Goal: Task Accomplishment & Management: Manage account settings

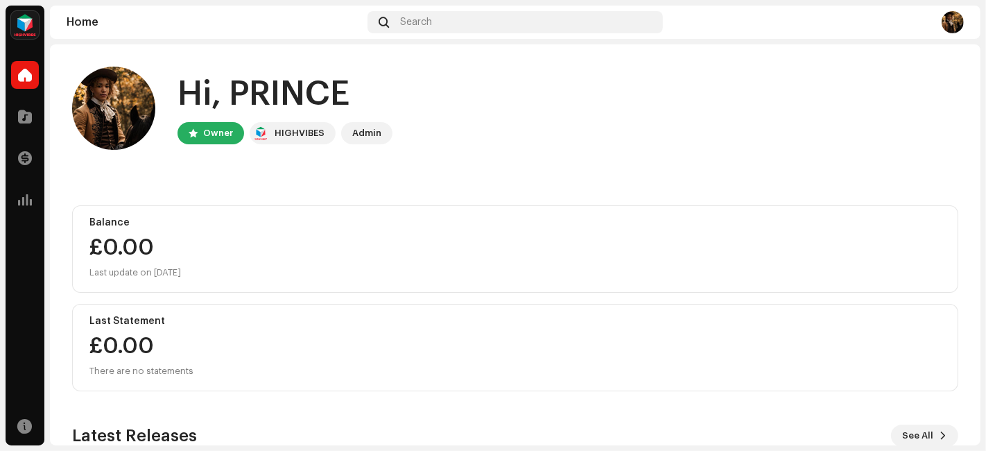
click at [548, 6] on div "Home Search" at bounding box center [515, 22] width 930 height 33
click at [503, 37] on div "Home Search" at bounding box center [515, 22] width 930 height 33
click at [492, 28] on div "Search" at bounding box center [514, 22] width 295 height 22
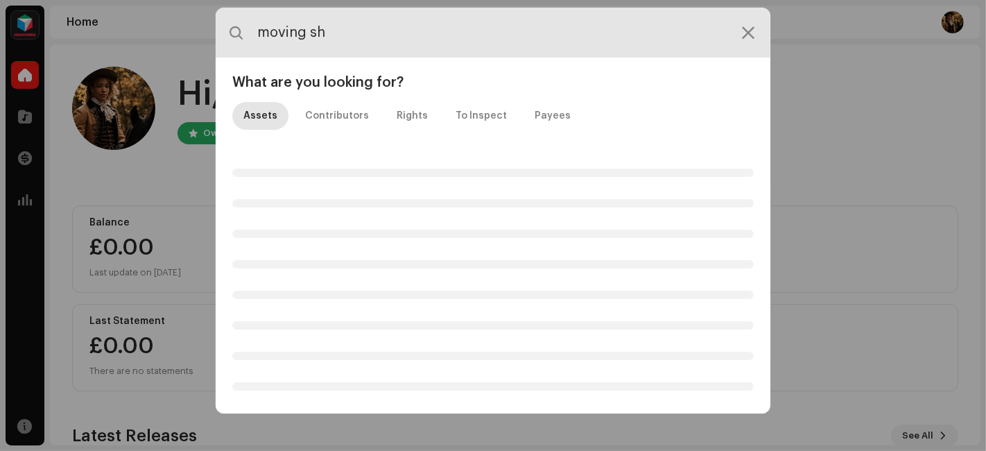
type input "moving sh"
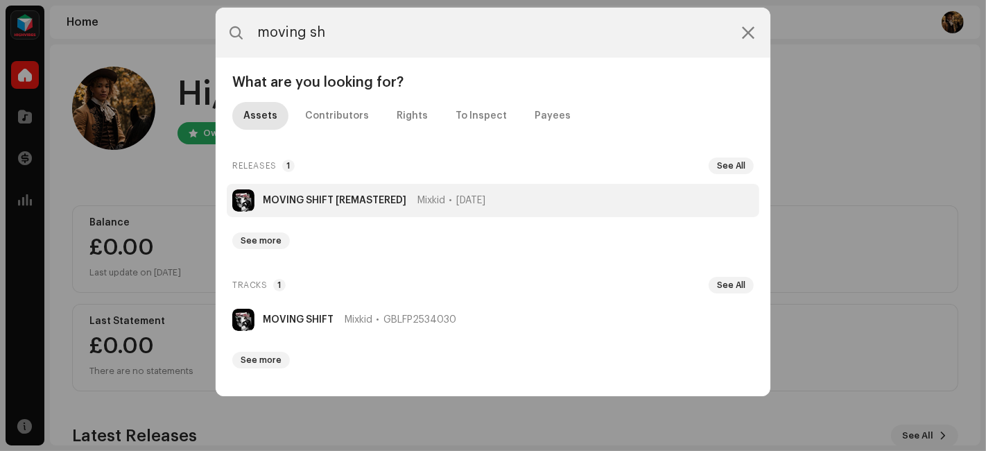
click at [313, 202] on strong "MOVING SHIFT [REMASTERED]" at bounding box center [335, 200] width 144 height 11
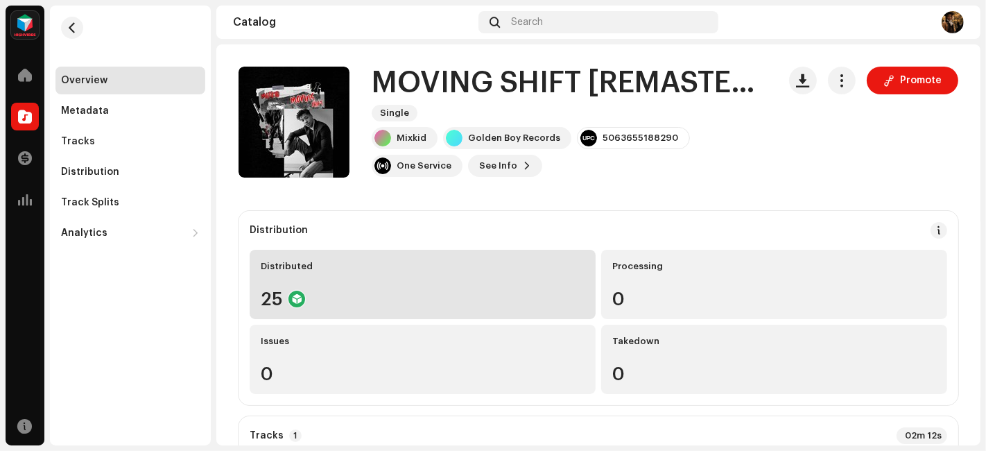
click at [349, 282] on div "Distributed 25" at bounding box center [423, 284] width 346 height 69
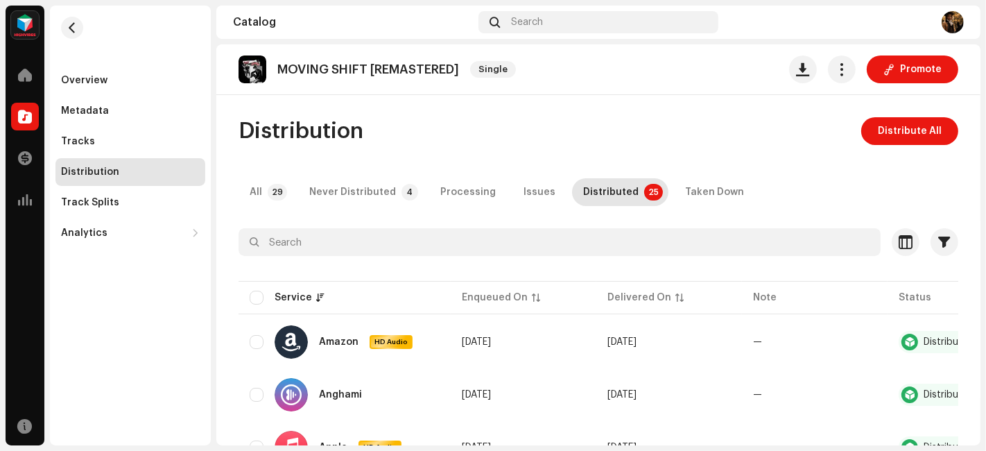
click at [984, 290] on div "Mixkid Home Catalog Transactions Analytics Resources Overview Metadata Tracks D…" at bounding box center [493, 225] width 986 height 451
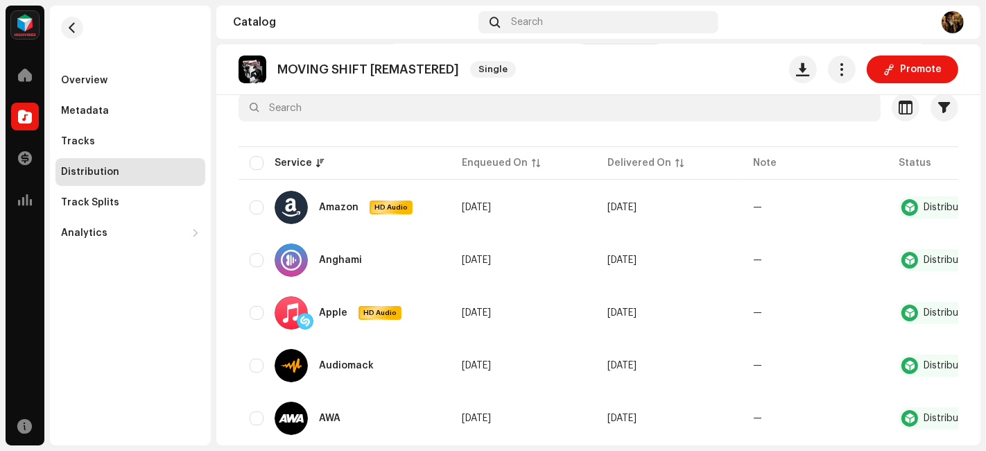
scroll to position [114, 0]
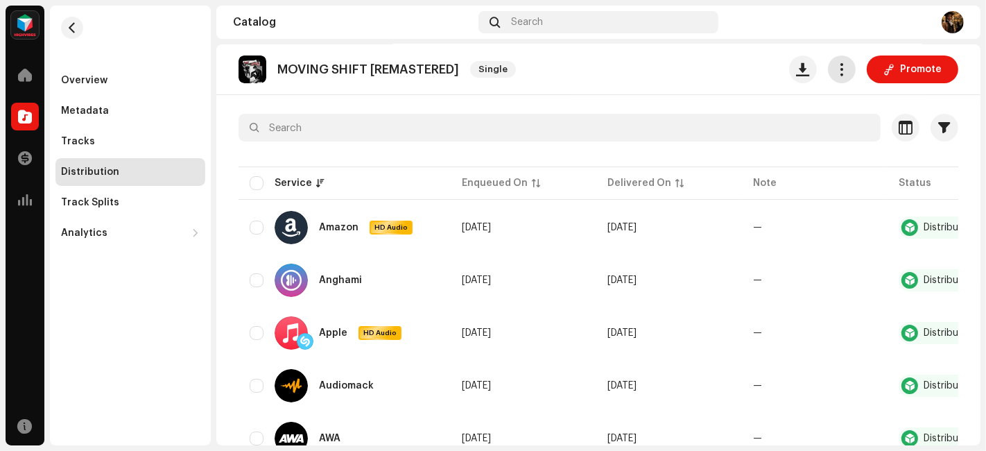
click at [835, 74] on span "button" at bounding box center [841, 69] width 13 height 11
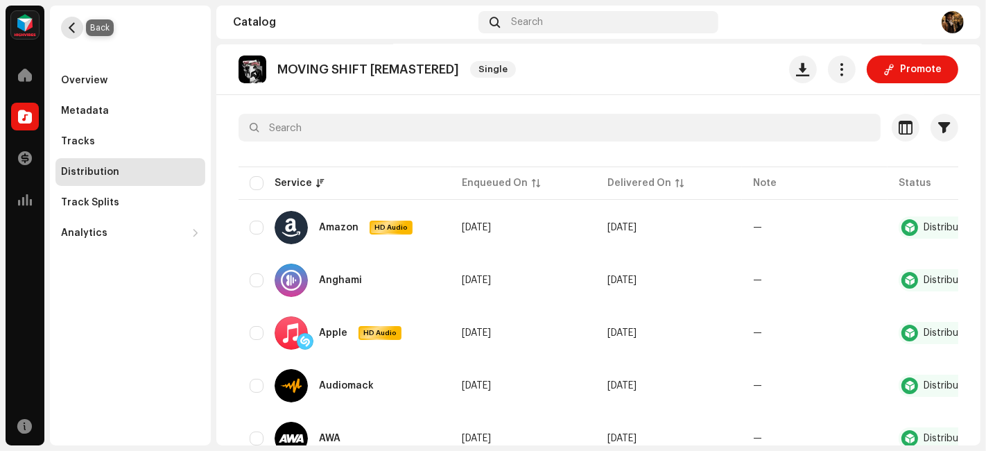
click at [67, 29] on span "button" at bounding box center [72, 27] width 10 height 11
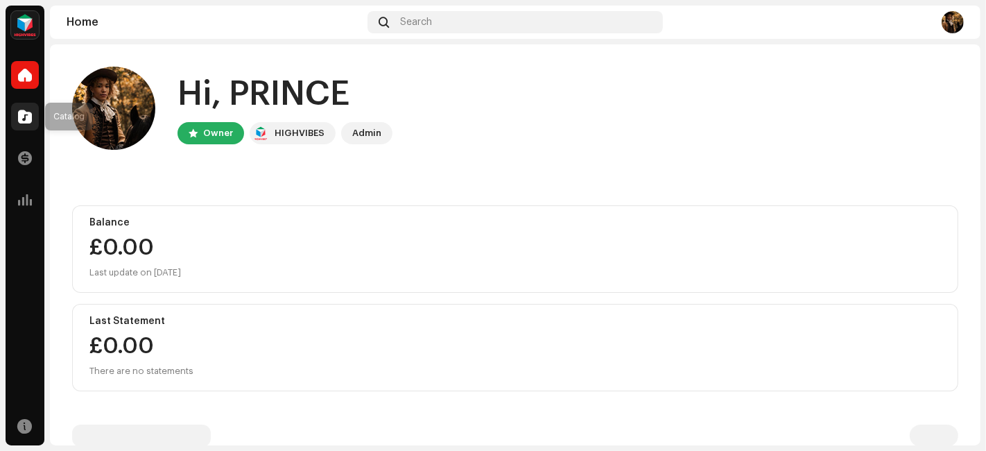
click at [12, 111] on div at bounding box center [25, 117] width 28 height 28
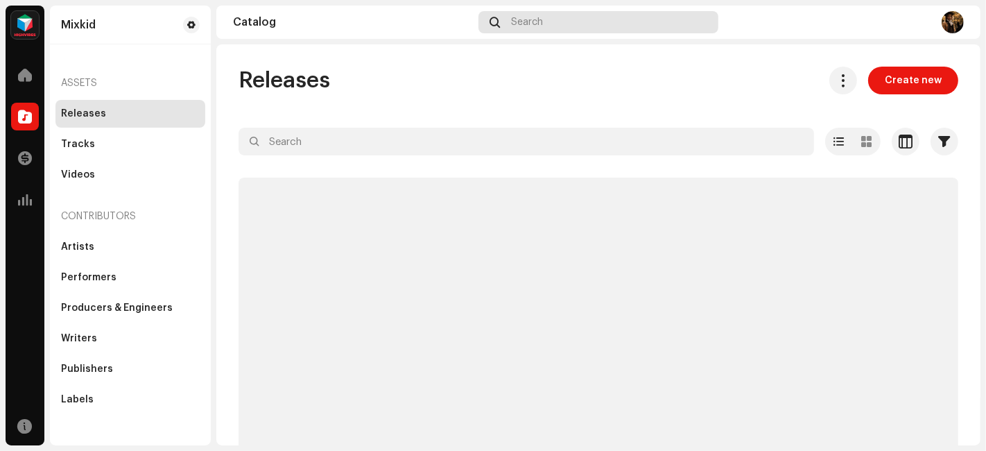
click at [521, 24] on span "Search" at bounding box center [527, 22] width 32 height 11
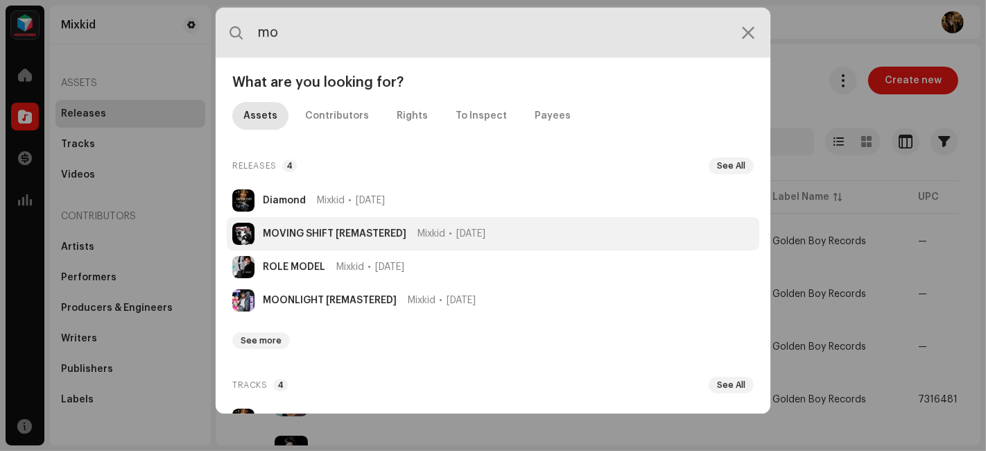
type input "mo"
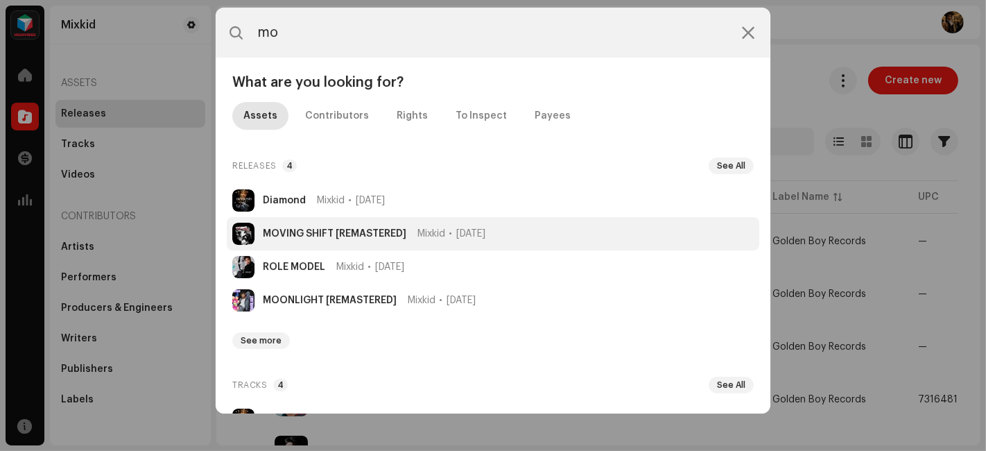
click at [257, 227] on li "MOVING SHIFT [REMASTERED] Mixkid [DATE]" at bounding box center [493, 233] width 532 height 33
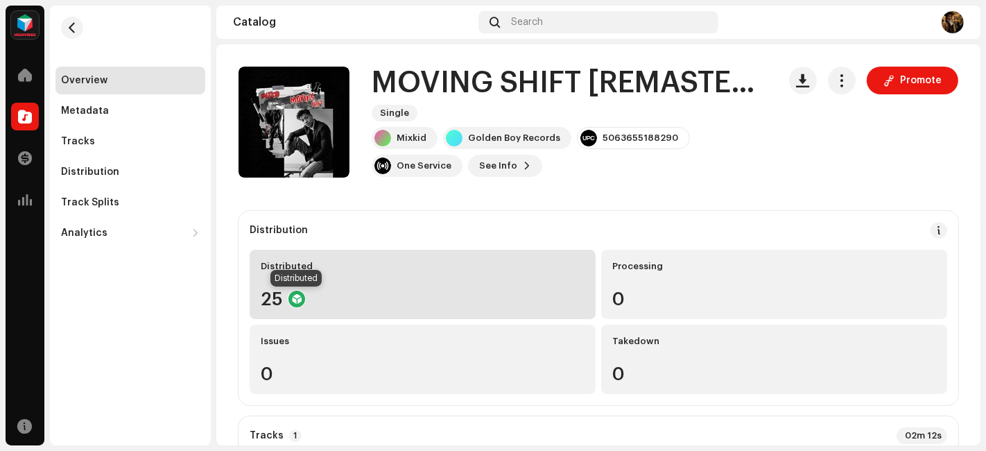
click at [291, 305] on div at bounding box center [296, 298] width 17 height 17
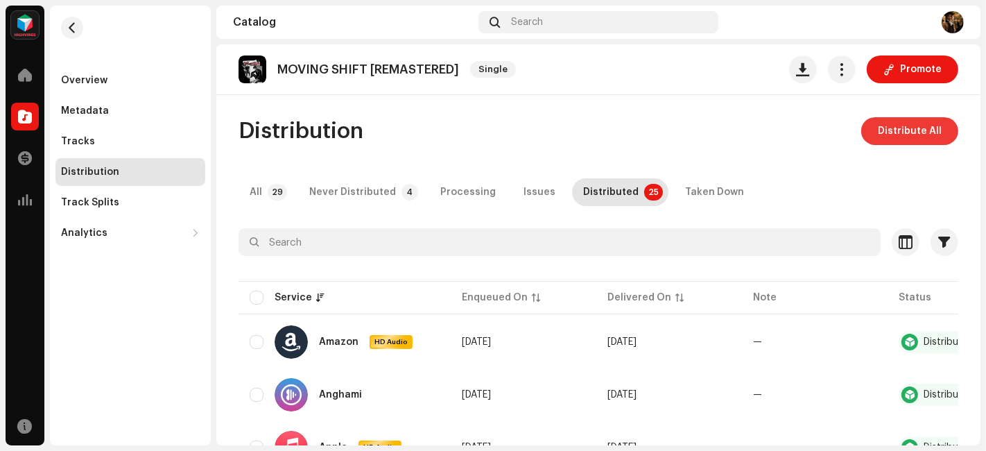
click at [906, 136] on span "Distribute All" at bounding box center [910, 131] width 64 height 28
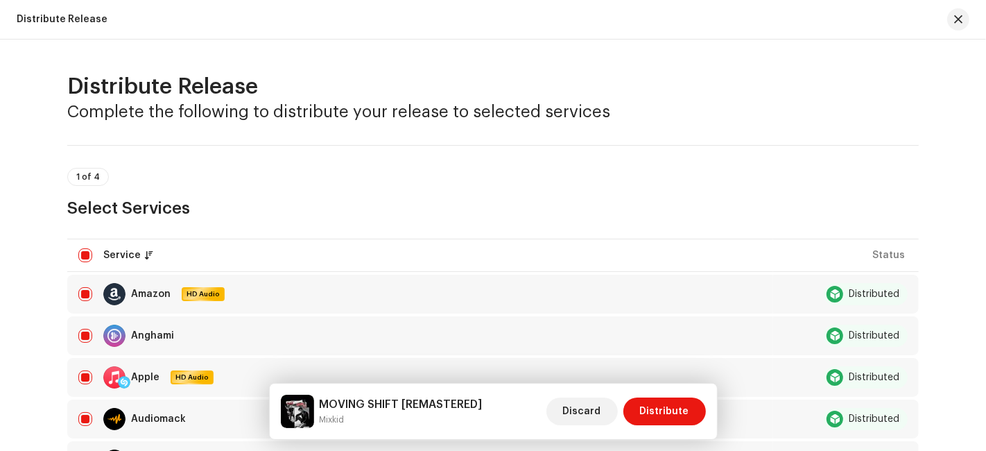
scroll to position [360, 0]
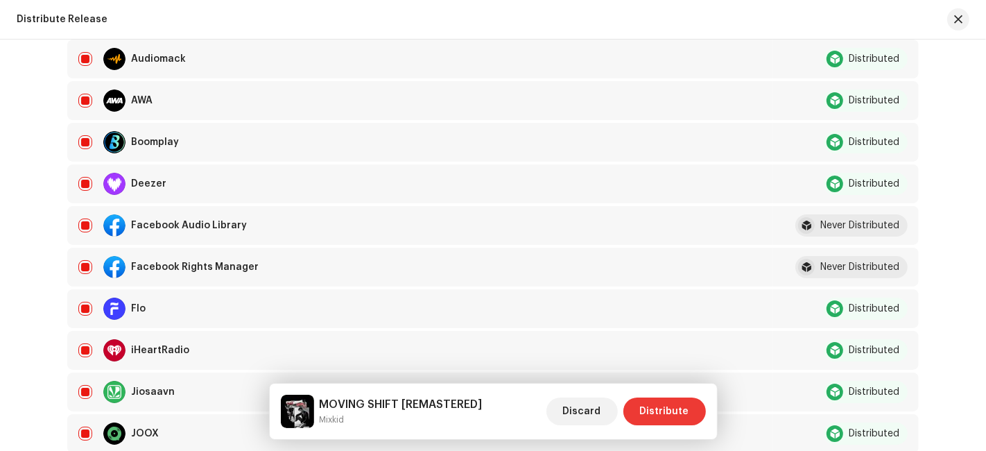
click at [657, 409] on span "Distribute" at bounding box center [664, 411] width 49 height 28
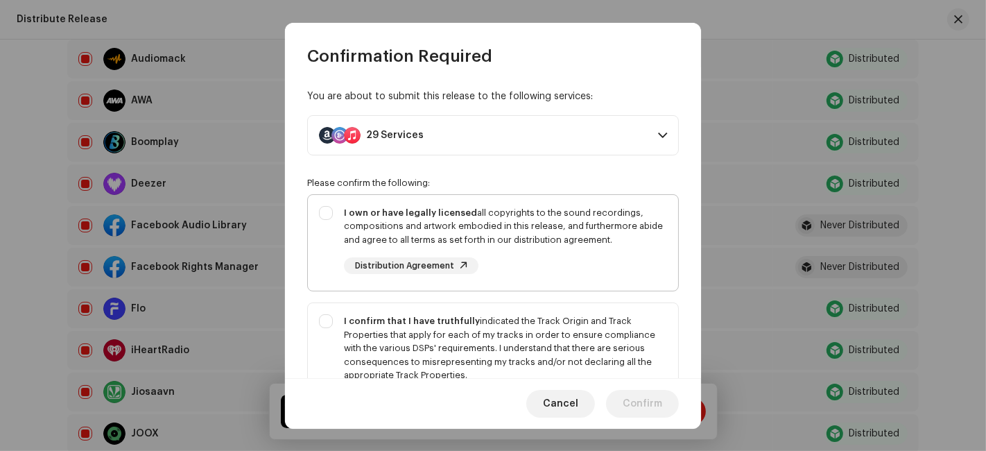
click at [552, 223] on div "I own or have legally licensed all copyrights to the sound recordings, composit…" at bounding box center [505, 226] width 323 height 41
checkbox input "true"
click at [625, 333] on div "I confirm that I have truthfully indicated the Track Origin and Track Propertie…" at bounding box center [505, 348] width 323 height 68
checkbox input "true"
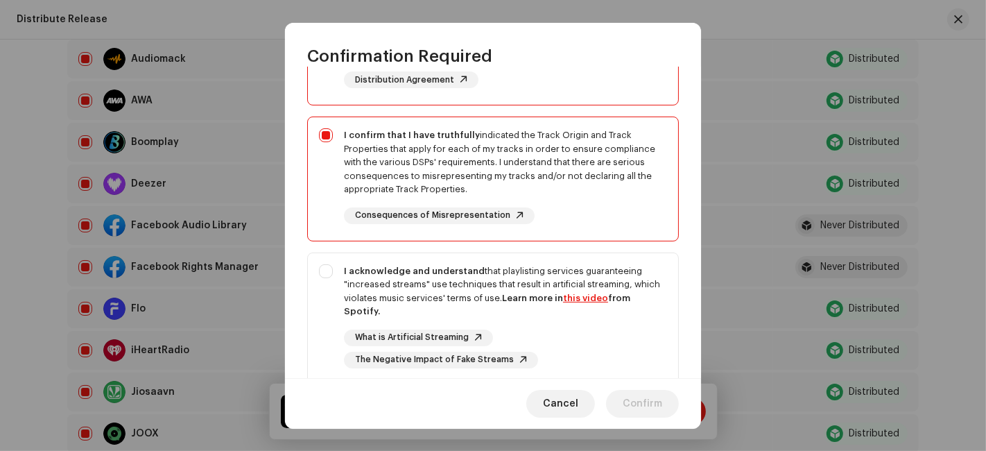
scroll to position [187, 0]
click at [584, 286] on div "I acknowledge and understand that playlisting services guaranteeing "increased …" at bounding box center [505, 290] width 323 height 54
checkbox input "true"
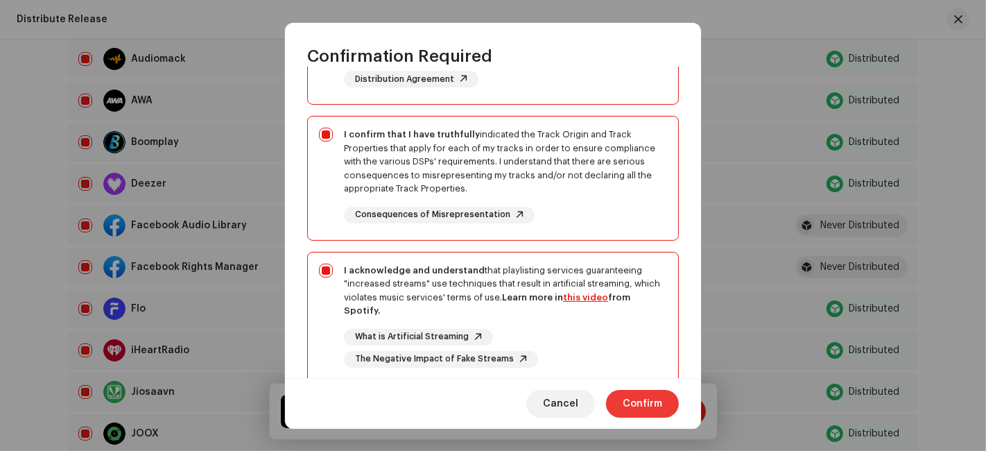
click at [624, 407] on span "Confirm" at bounding box center [643, 404] width 40 height 28
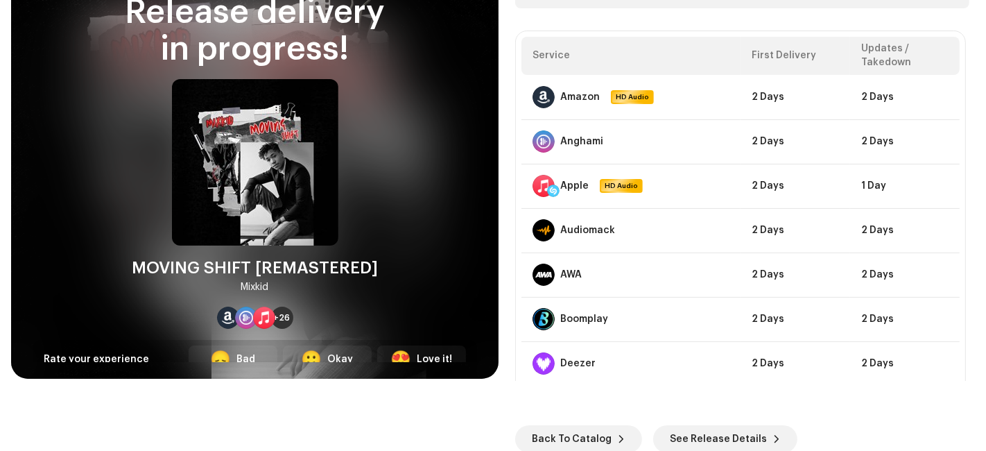
scroll to position [63, 0]
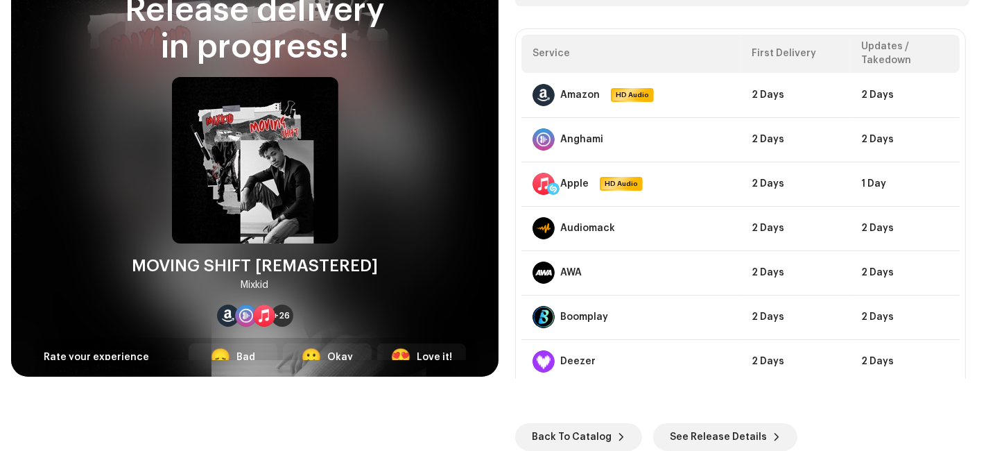
click at [974, 291] on div "Skip DSP Guidelines for Delivery Lead Time Your release is on its way and shoul…" at bounding box center [741, 162] width 487 height 428
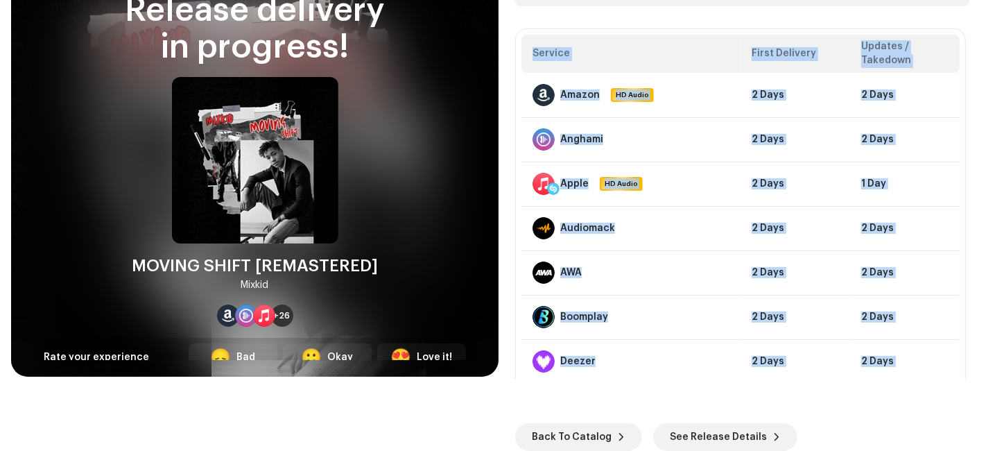
click at [974, 291] on div "Skip DSP Guidelines for Delivery Lead Time Your release is on its way and shoul…" at bounding box center [741, 162] width 487 height 428
drag, startPoint x: 974, startPoint y: 291, endPoint x: 947, endPoint y: 386, distance: 98.8
click at [947, 376] on div "Skip DSP Guidelines for Delivery Lead Time Your release is on its way and shoul…" at bounding box center [741, 162] width 487 height 428
click at [974, 385] on div "Release delivery in progress! MOVING SHIFT [REMASTERED] Mixkid +26 Rate your ex…" at bounding box center [493, 162] width 986 height 451
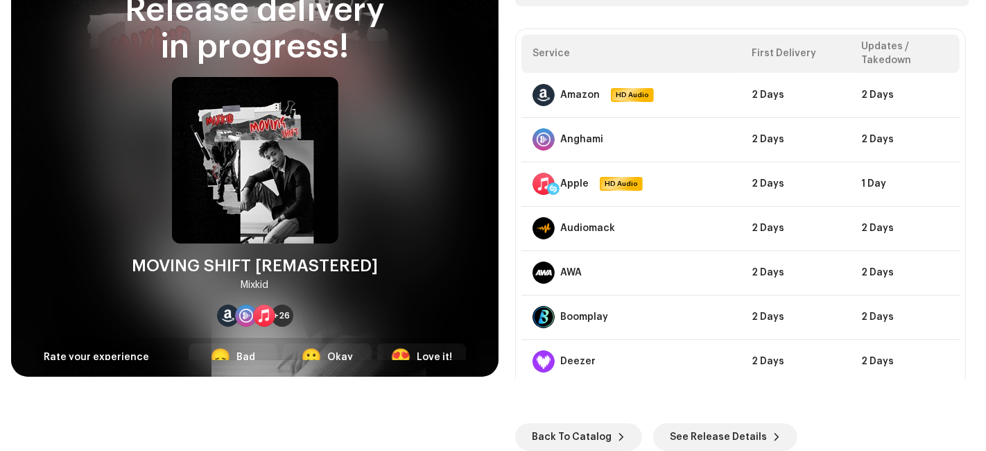
click at [974, 385] on div "Release delivery in progress! MOVING SHIFT [REMASTERED] Mixkid +26 Rate your ex…" at bounding box center [493, 162] width 986 height 451
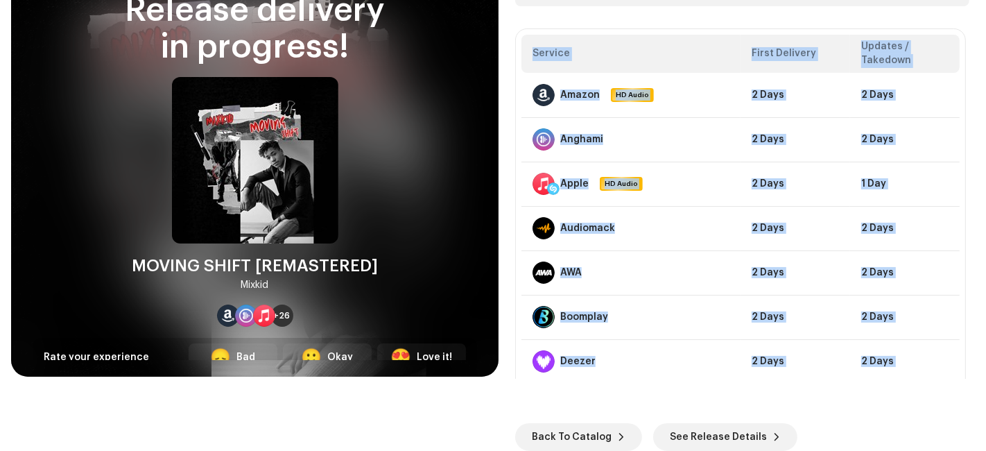
click at [974, 385] on div "Release delivery in progress! MOVING SHIFT [REMASTERED] Mixkid +26 Rate your ex…" at bounding box center [493, 162] width 986 height 451
drag, startPoint x: 974, startPoint y: 385, endPoint x: 966, endPoint y: 405, distance: 21.8
click at [966, 405] on div "Release delivery in progress! MOVING SHIFT [REMASTERED] Mixkid +26 Rate your ex…" at bounding box center [493, 225] width 986 height 451
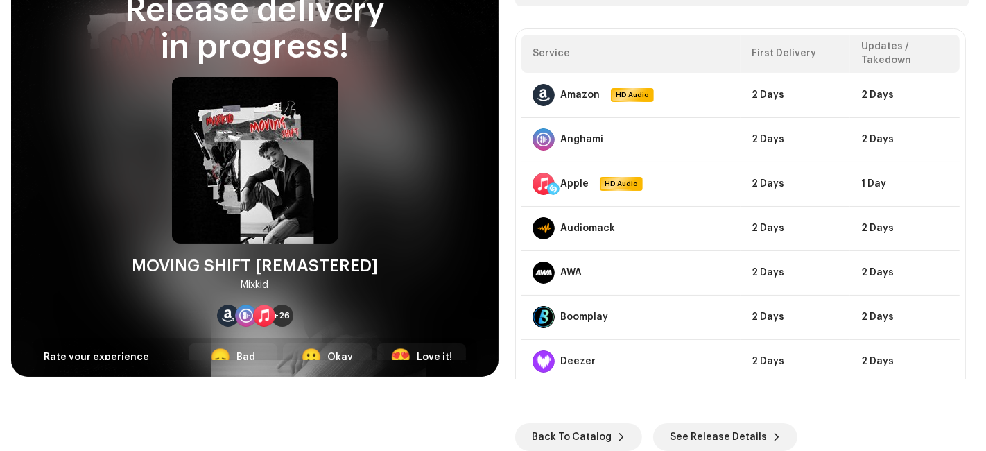
click at [966, 405] on div "Release delivery in progress! MOVING SHIFT [REMASTERED] Mixkid +26 Rate your ex…" at bounding box center [493, 225] width 986 height 451
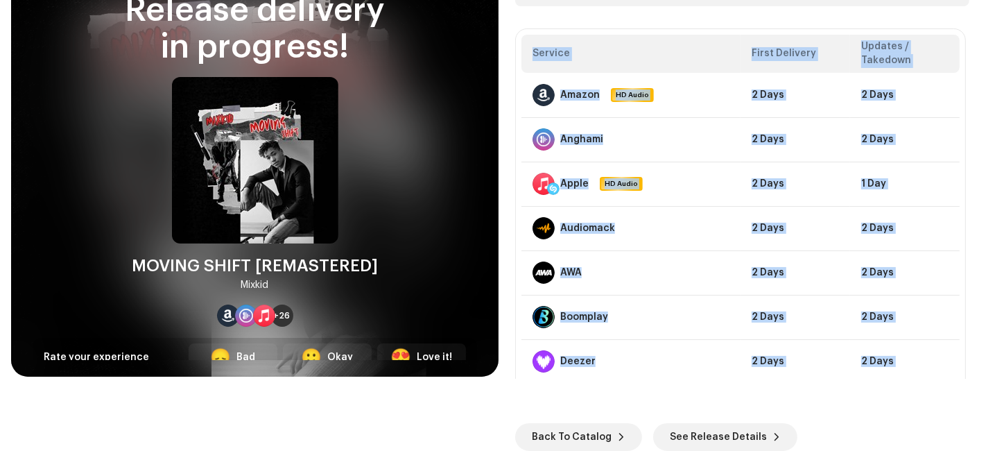
click at [966, 405] on div "Release delivery in progress! MOVING SHIFT [REMASTERED] Mixkid +26 Rate your ex…" at bounding box center [493, 225] width 986 height 451
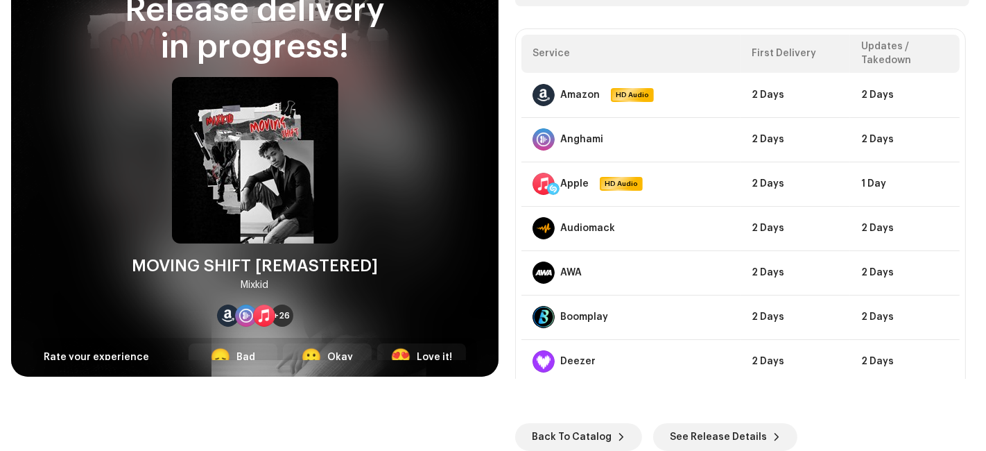
click at [966, 405] on div "Release delivery in progress! MOVING SHIFT [REMASTERED] Mixkid +26 Rate your ex…" at bounding box center [493, 225] width 986 height 451
click at [704, 444] on span "See Release Details" at bounding box center [718, 437] width 97 height 28
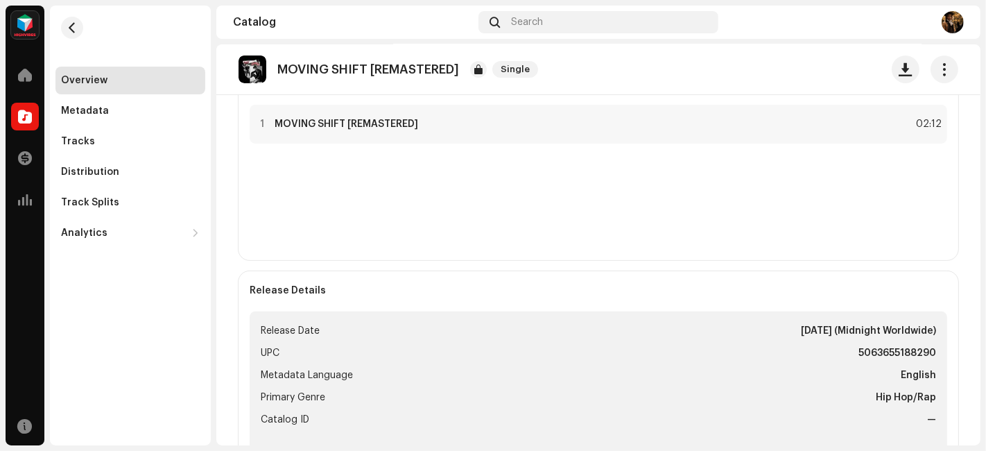
scroll to position [702, 0]
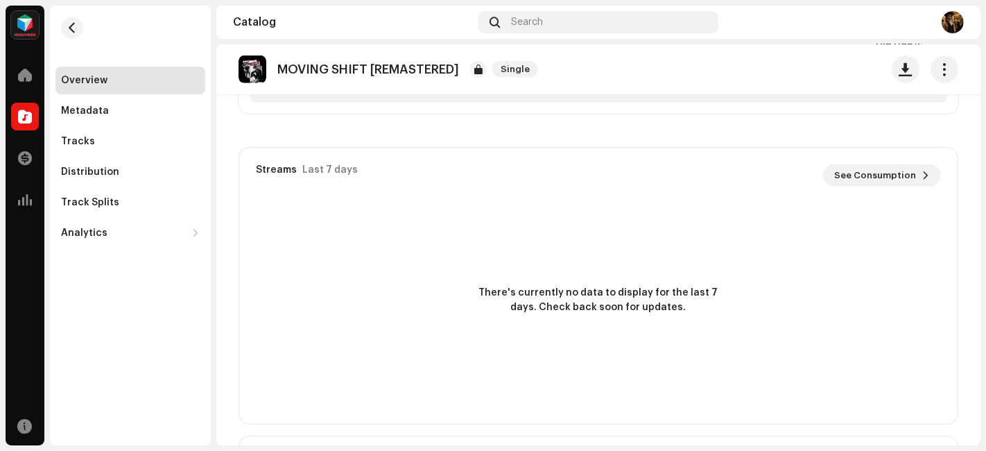
click at [982, 178] on div "Mixkid Home Catalog Transactions Analytics Resources Overview Metadata Tracks D…" at bounding box center [493, 225] width 986 height 451
click at [971, 170] on div "Distribution Distributed 0 Processing 29 Issues 0 Takedown 0 Tracks 1 02m 12s 1…" at bounding box center [598, 111] width 764 height 1204
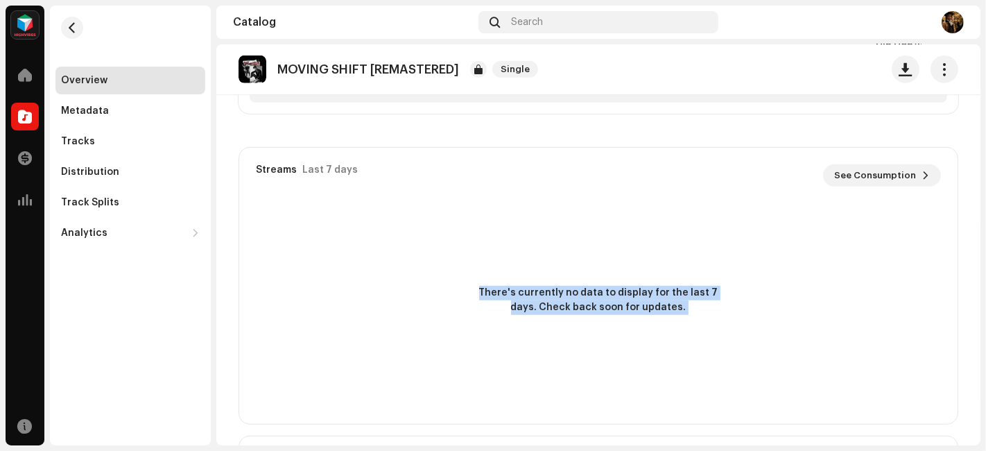
click at [971, 170] on div "Distribution Distributed 0 Processing 29 Issues 0 Takedown 0 Tracks 1 02m 12s 1…" at bounding box center [598, 111] width 764 height 1204
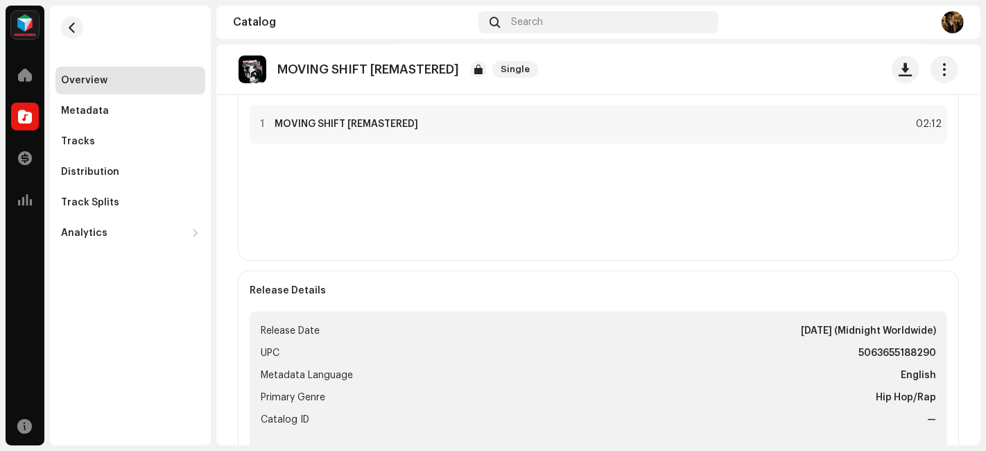
scroll to position [0, 0]
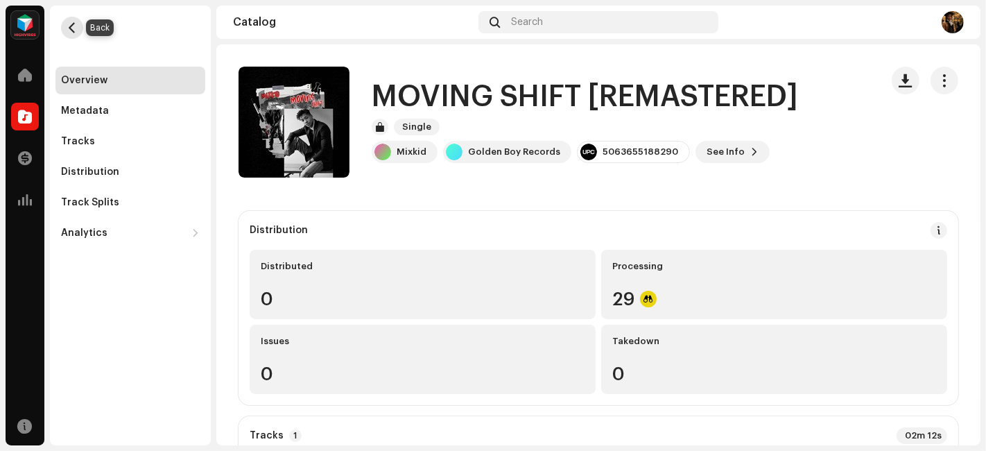
click at [78, 31] on button "button" at bounding box center [72, 28] width 22 height 22
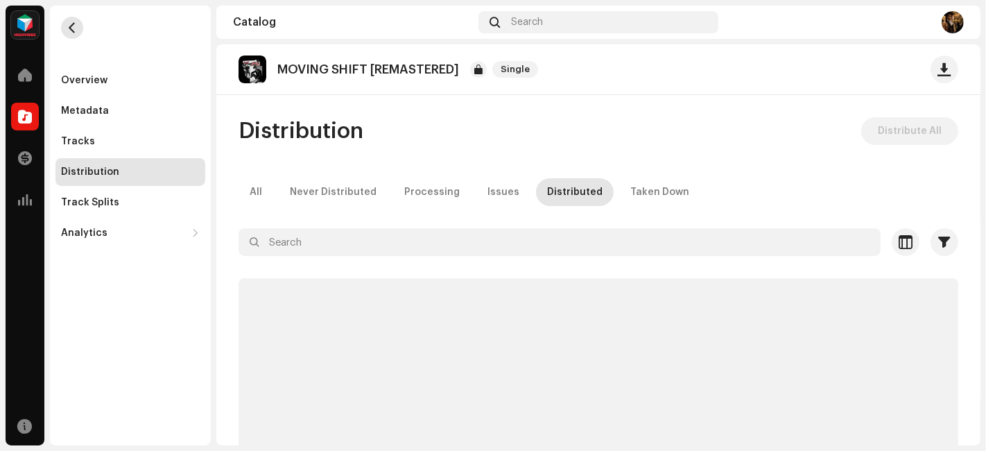
click at [78, 31] on button "button" at bounding box center [72, 28] width 22 height 22
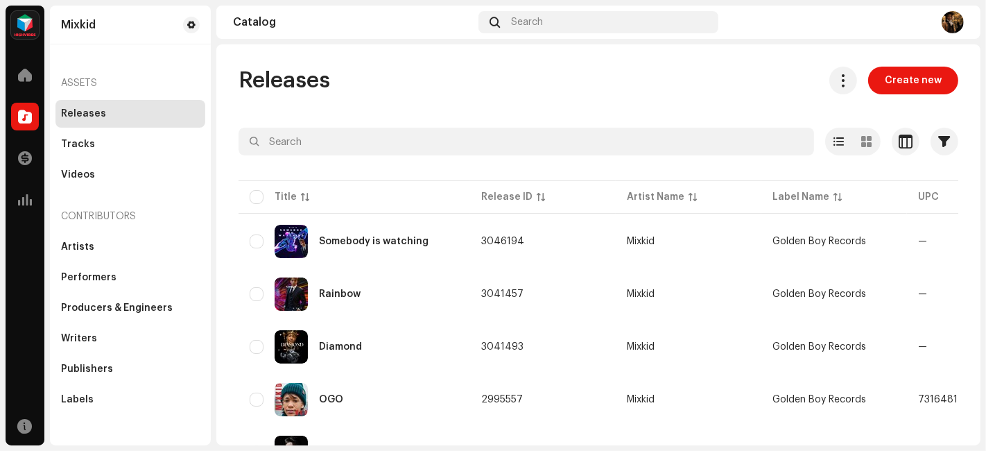
click at [985, 263] on div "Mixkid Home Catalog Transactions Analytics Resources Mixkid Assets Releases Tra…" at bounding box center [493, 225] width 986 height 451
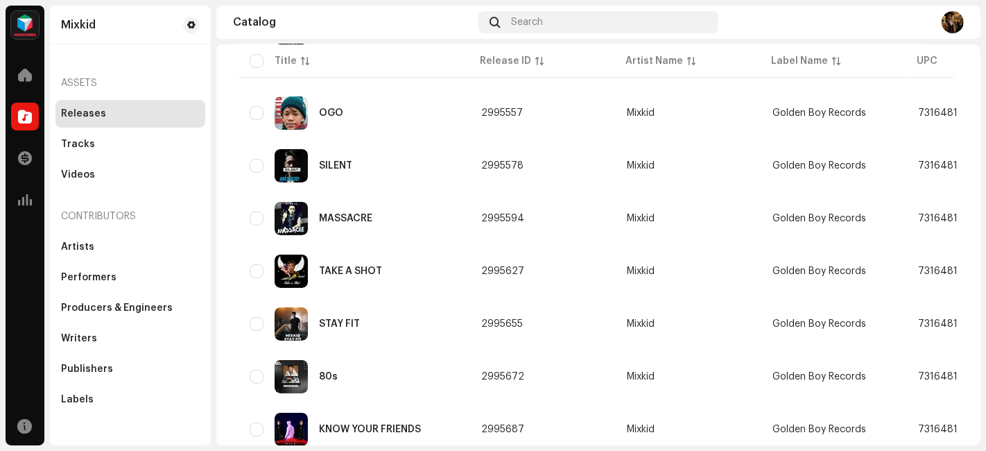
scroll to position [309, 0]
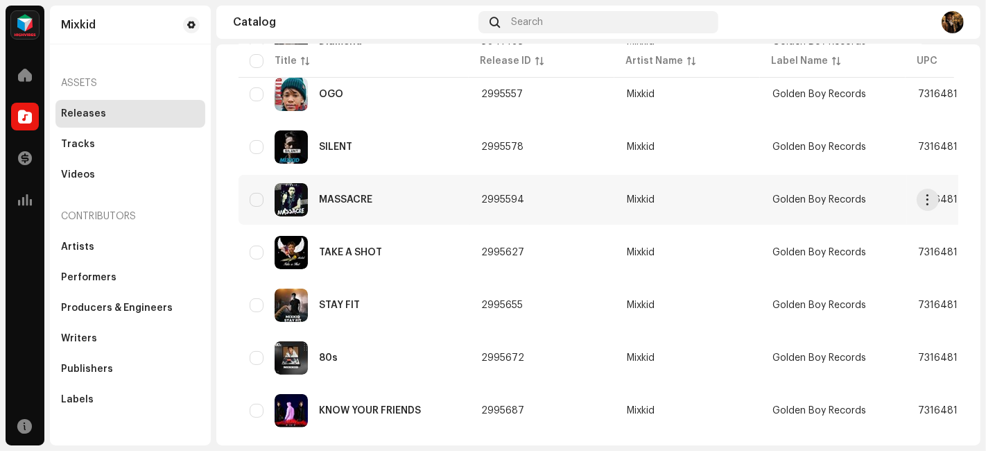
click at [481, 195] on span "2995594" at bounding box center [502, 200] width 43 height 10
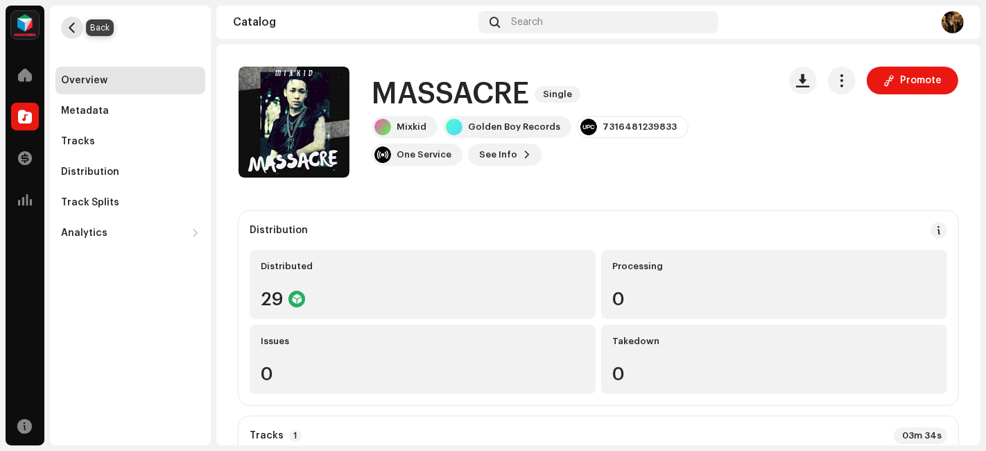
click at [66, 28] on button "button" at bounding box center [72, 28] width 22 height 22
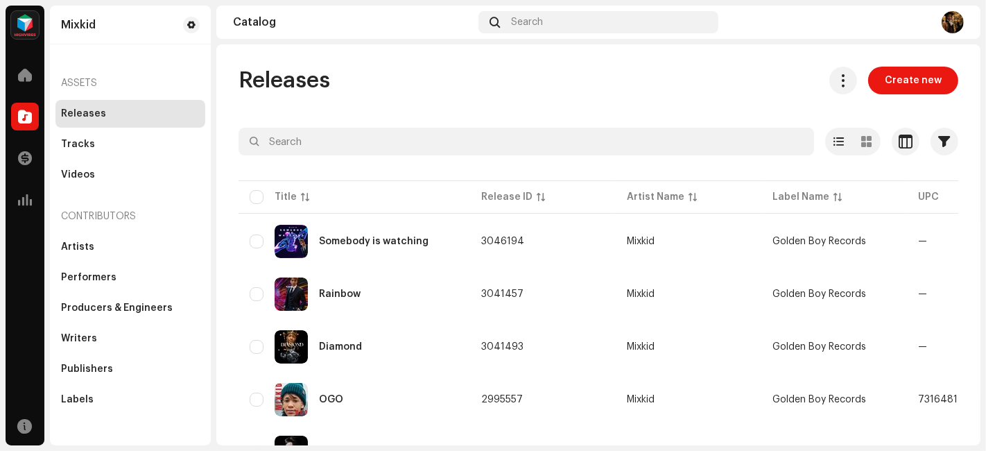
click at [985, 299] on div "Mixkid Home Catalog Transactions Analytics Resources Mixkid Assets Releases Tra…" at bounding box center [493, 225] width 986 height 451
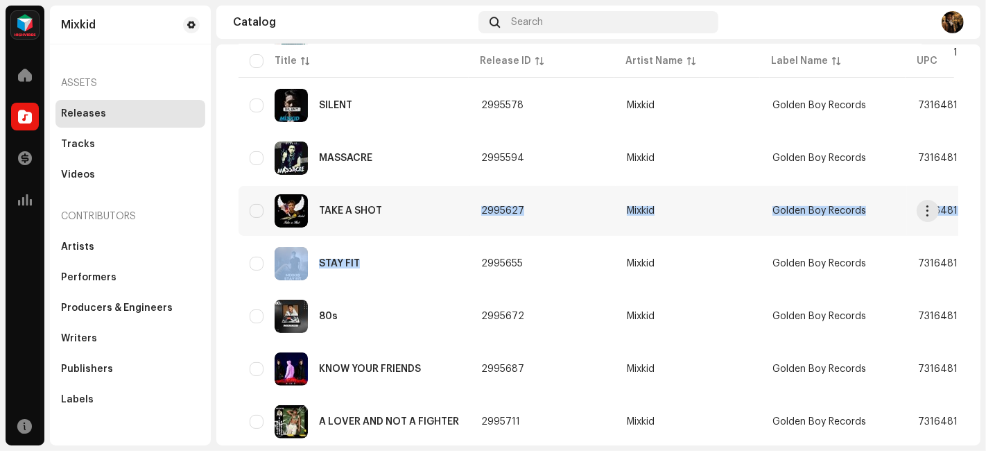
drag, startPoint x: 417, startPoint y: 237, endPoint x: 394, endPoint y: 219, distance: 29.1
click at [394, 219] on div "TAKE A SHOT" at bounding box center [354, 210] width 209 height 33
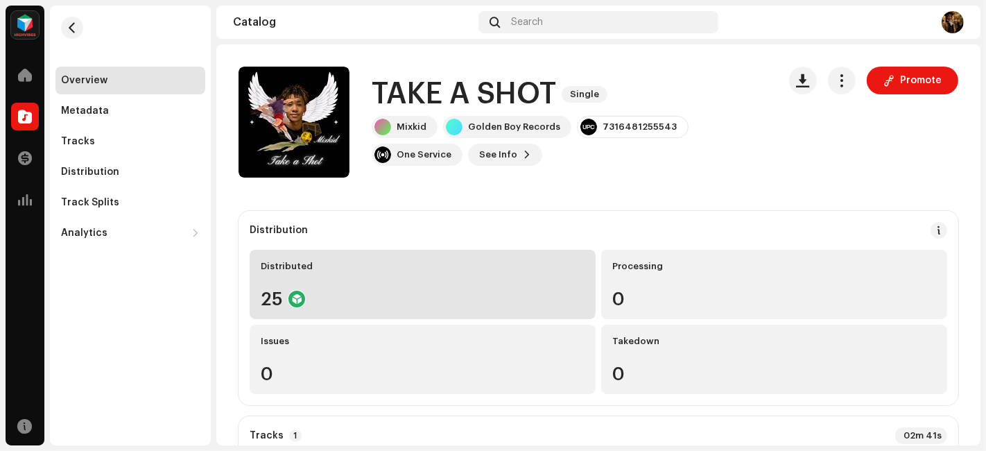
click at [532, 304] on div "25" at bounding box center [423, 299] width 324 height 18
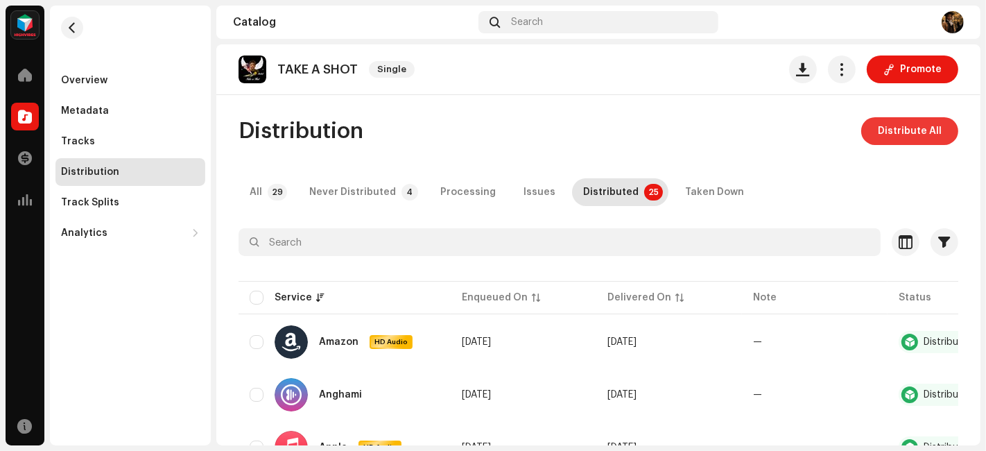
click at [889, 132] on span "Distribute All" at bounding box center [910, 131] width 64 height 28
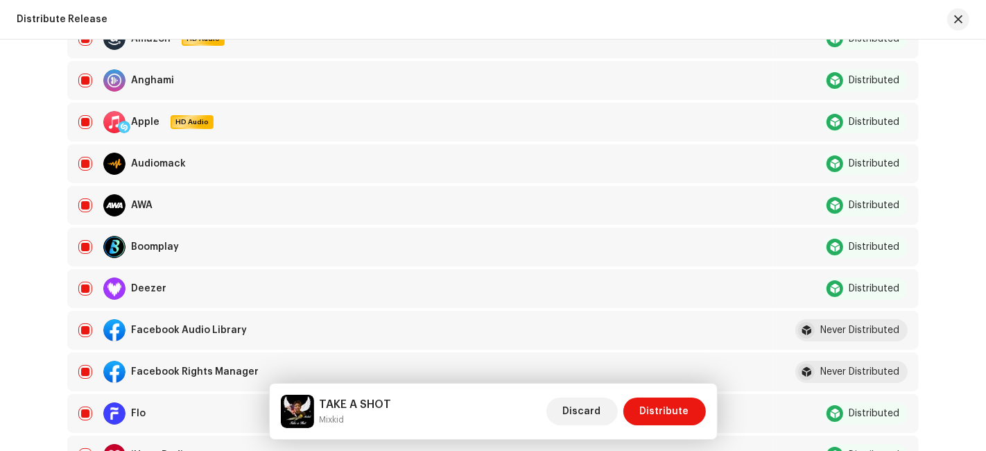
scroll to position [251, 0]
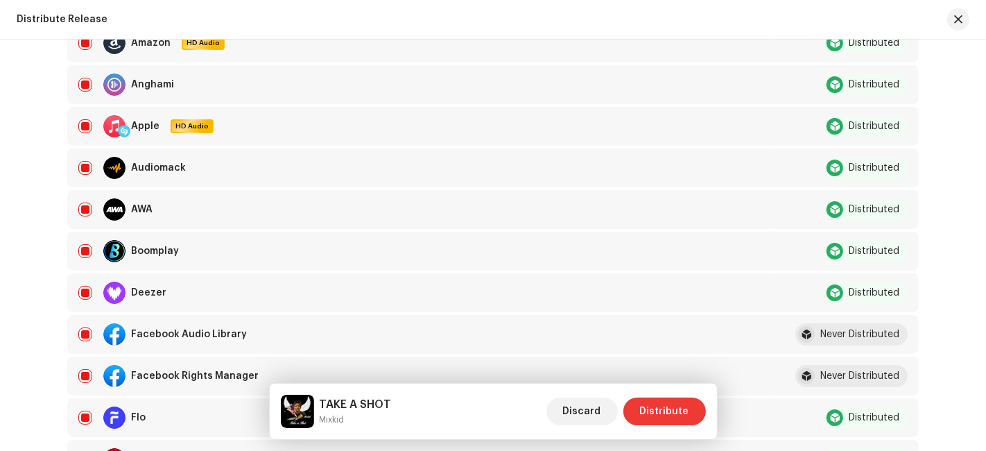
click at [655, 410] on span "Distribute" at bounding box center [664, 411] width 49 height 28
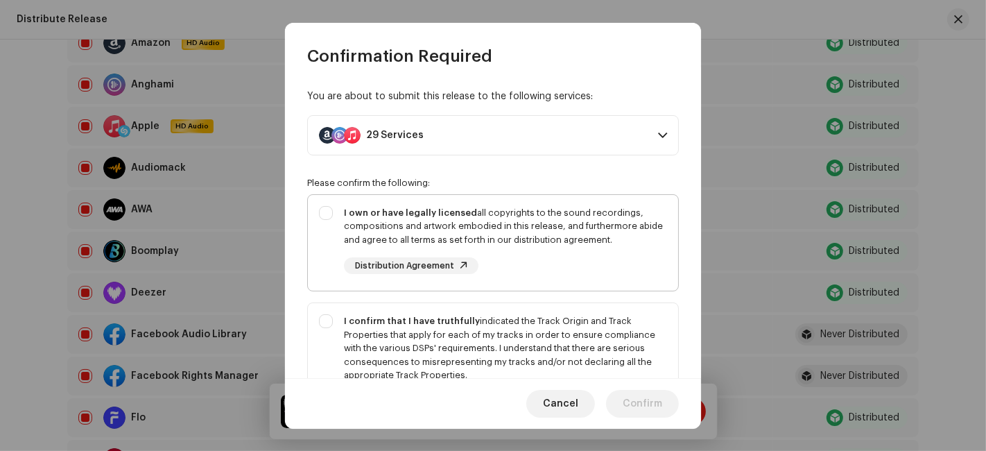
click at [623, 279] on div "I own or have legally licensed all copyrights to the sound recordings, composit…" at bounding box center [493, 240] width 370 height 91
checkbox input "true"
click at [594, 371] on div "I confirm that I have truthfully indicated the Track Origin and Track Propertie…" at bounding box center [505, 348] width 323 height 68
checkbox input "true"
click at [693, 342] on div "You are about to submit this release to the following services: 29 Services Ama…" at bounding box center [493, 222] width 416 height 311
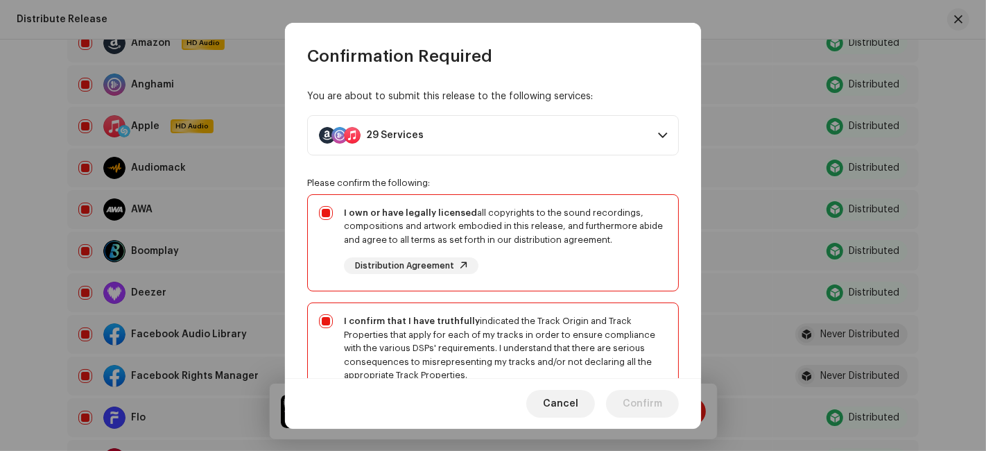
scroll to position [272, 0]
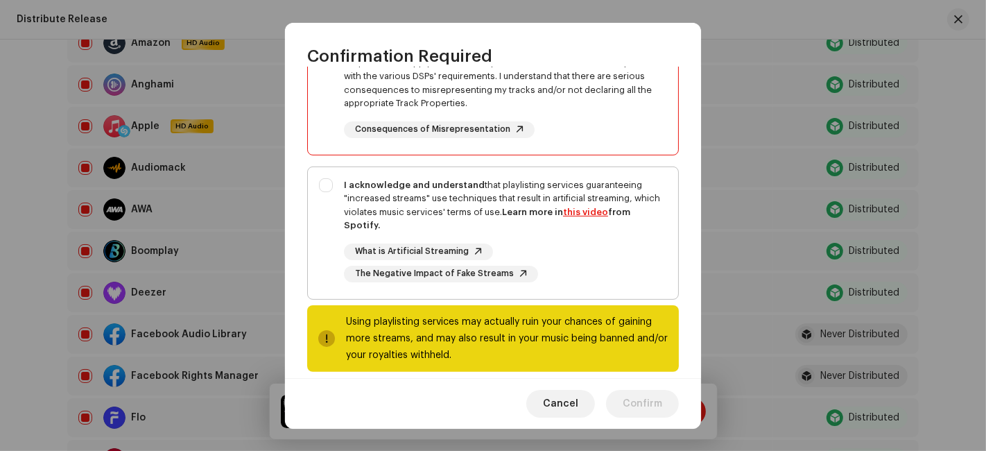
click at [476, 209] on div "I acknowledge and understand that playlisting services guaranteeing "increased …" at bounding box center [505, 205] width 323 height 54
checkbox input "true"
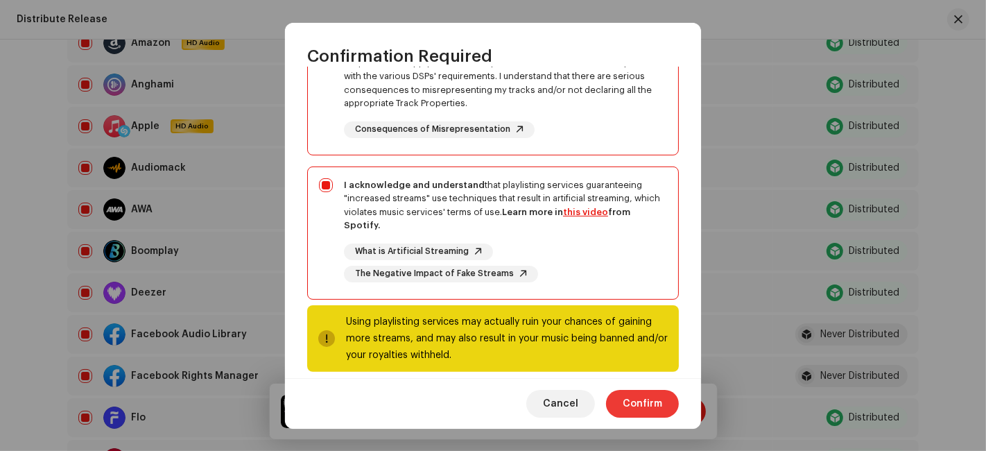
click at [621, 415] on button "Confirm" at bounding box center [642, 404] width 73 height 28
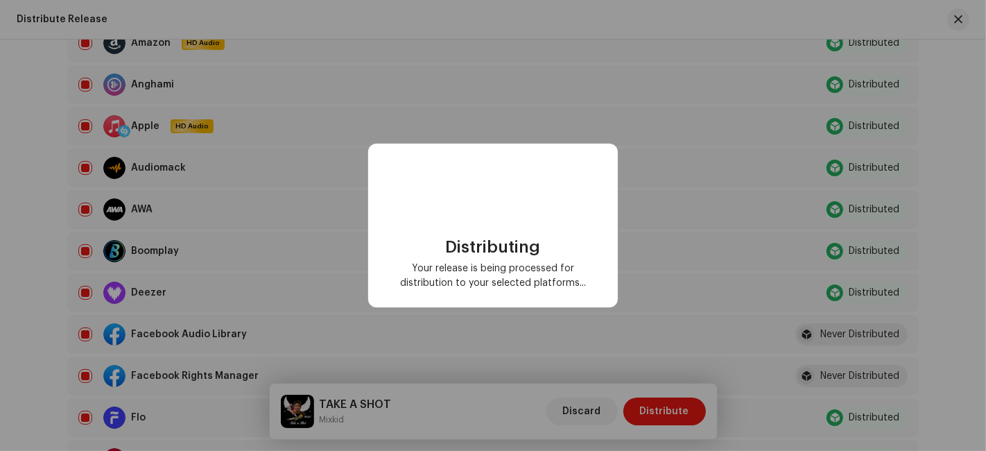
scroll to position [0, 0]
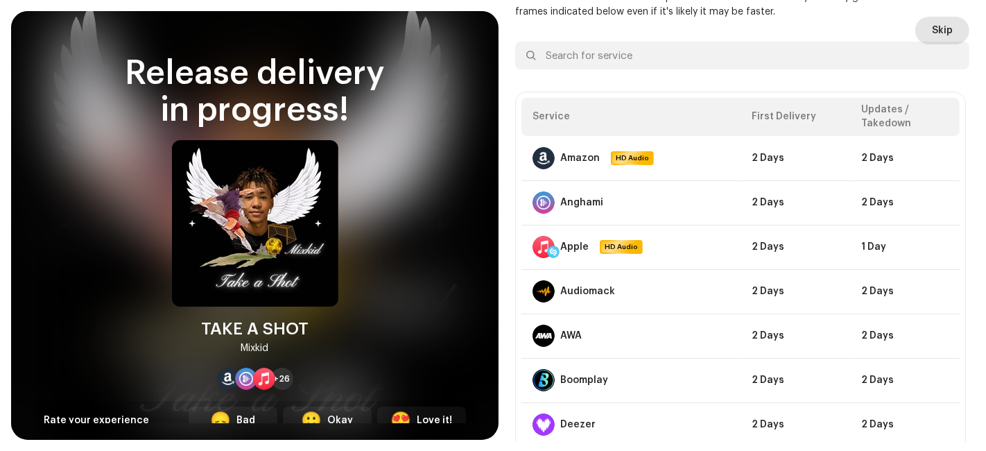
click at [921, 35] on button "Skip" at bounding box center [942, 31] width 54 height 28
